Goal: Task Accomplishment & Management: Use online tool/utility

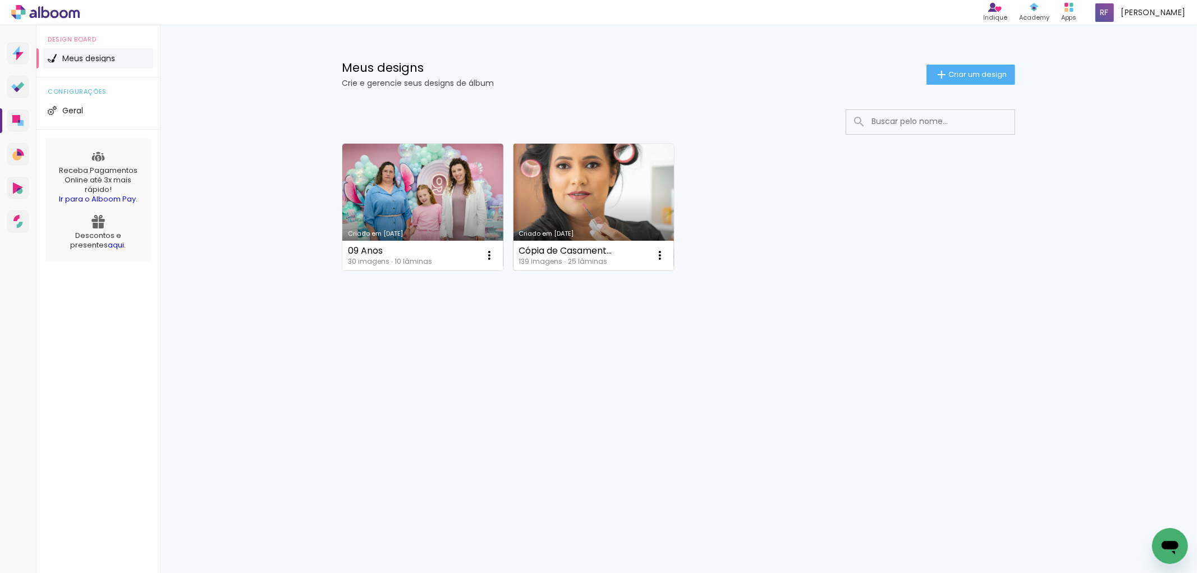
click at [607, 211] on link "Criado em [DATE]" at bounding box center [594, 207] width 161 height 127
